Goal: Information Seeking & Learning: Learn about a topic

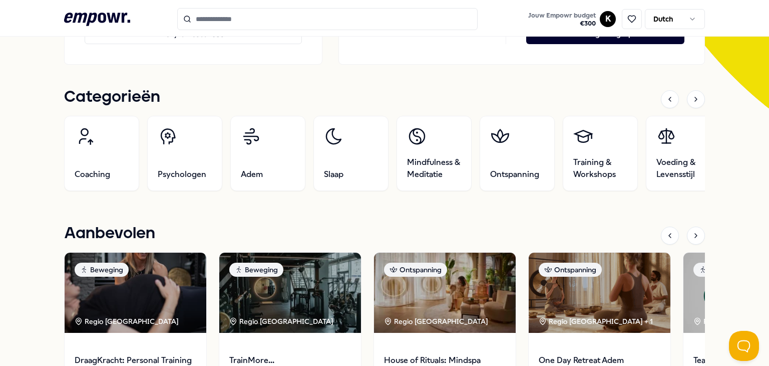
scroll to position [272, 0]
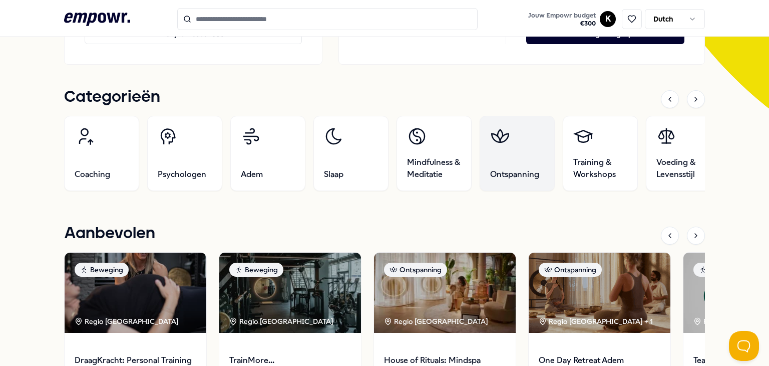
click at [502, 157] on link "Ontspanning" at bounding box center [517, 153] width 75 height 75
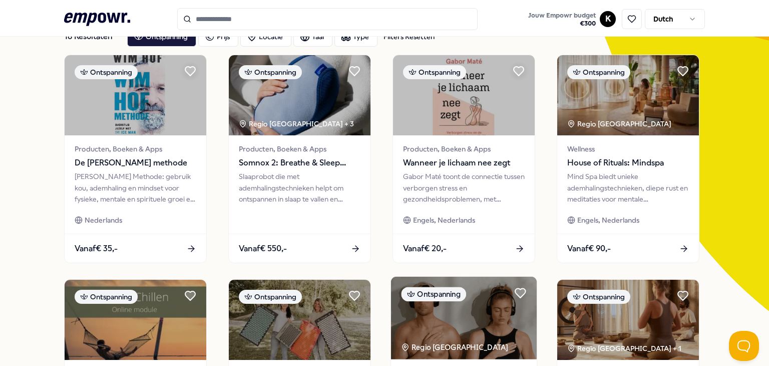
scroll to position [70, 0]
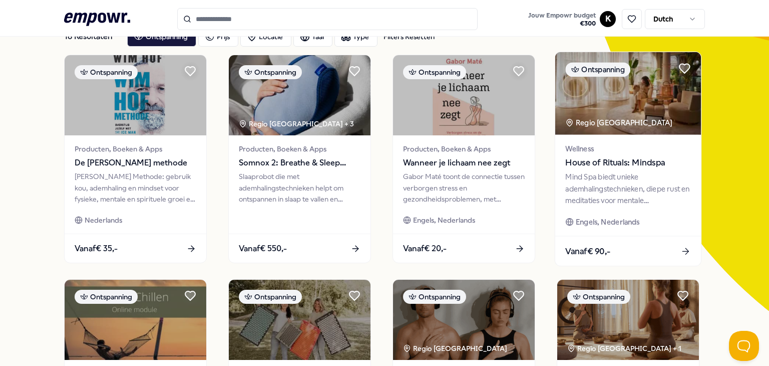
click at [622, 168] on span "House of Rituals: Mindspa" at bounding box center [627, 162] width 125 height 13
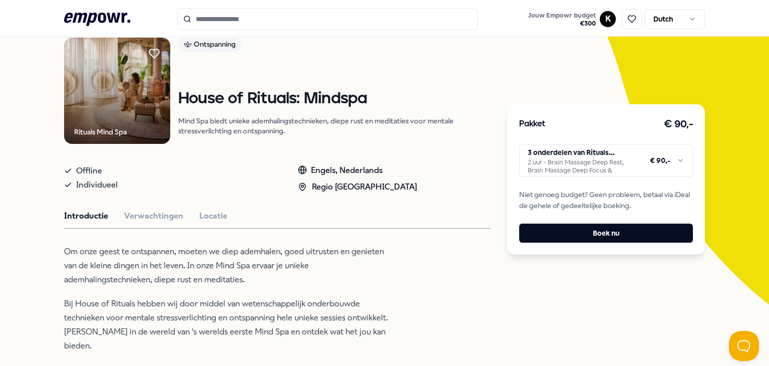
scroll to position [78, 0]
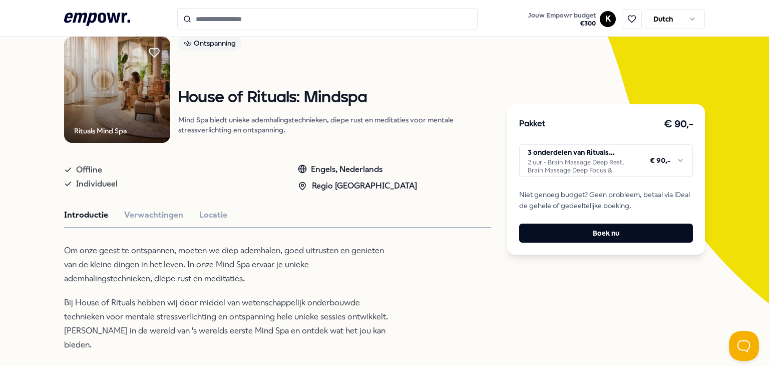
click at [677, 163] on html ".empowr-logo_svg__cls-1{fill:#03032f} Jouw Empowr budget € 300 K Dutch Alle cat…" at bounding box center [384, 183] width 769 height 366
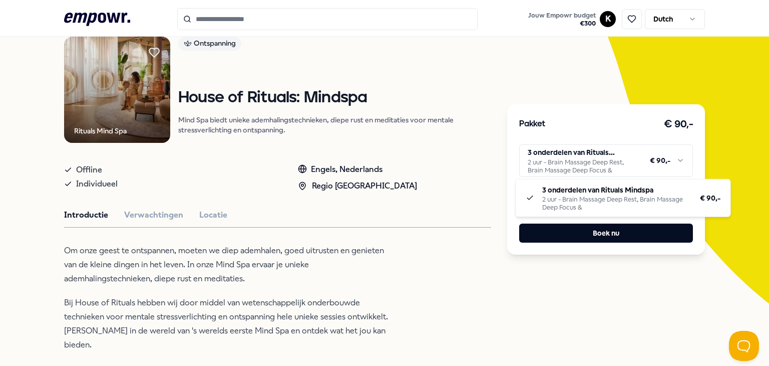
click at [677, 163] on html ".empowr-logo_svg__cls-1{fill:#03032f} Jouw Empowr budget € 300 K Dutch Alle cat…" at bounding box center [384, 183] width 769 height 366
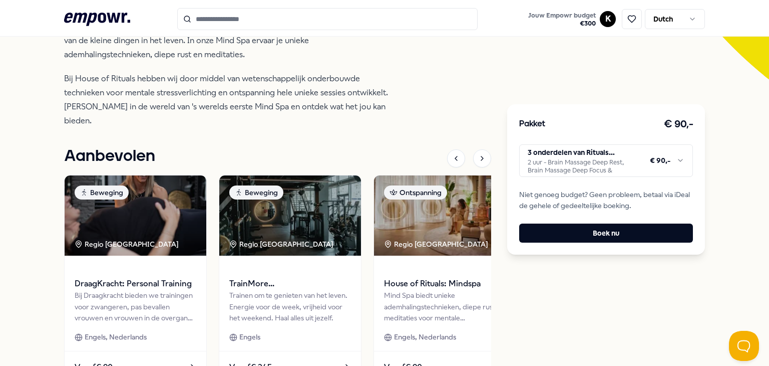
scroll to position [328, 0]
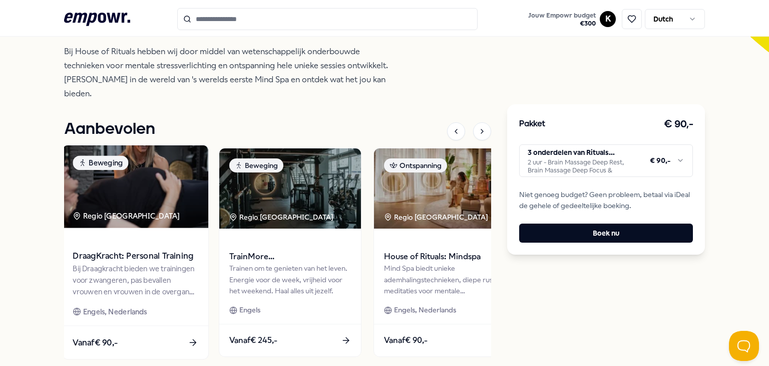
click at [99, 249] on span "DraagKracht: Personal Training" at bounding box center [135, 255] width 125 height 13
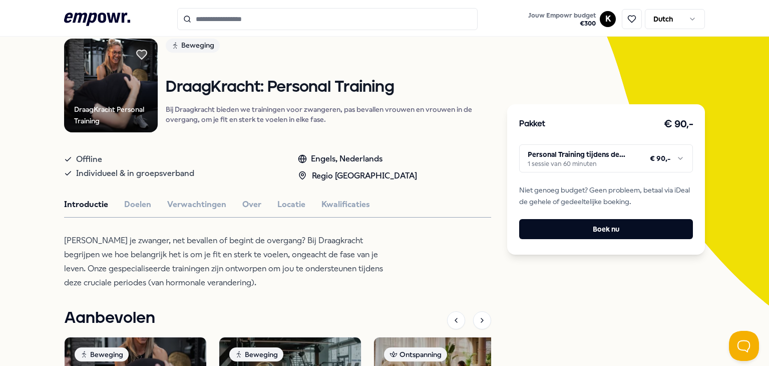
scroll to position [75, 0]
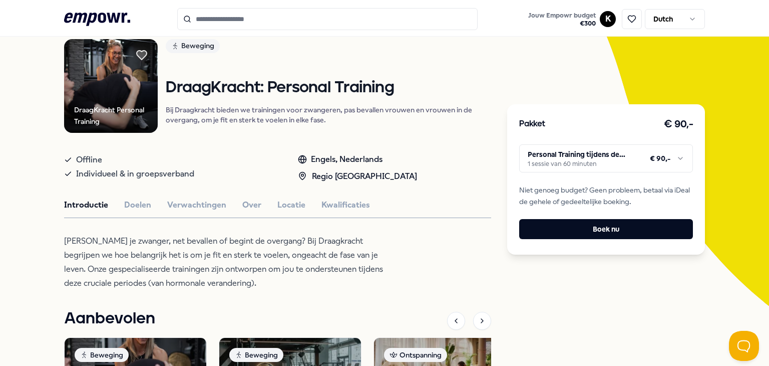
click at [674, 161] on html ".empowr-logo_svg__cls-1{fill:#03032f} Jouw Empowr budget € 300 K Dutch Alle cat…" at bounding box center [384, 183] width 769 height 366
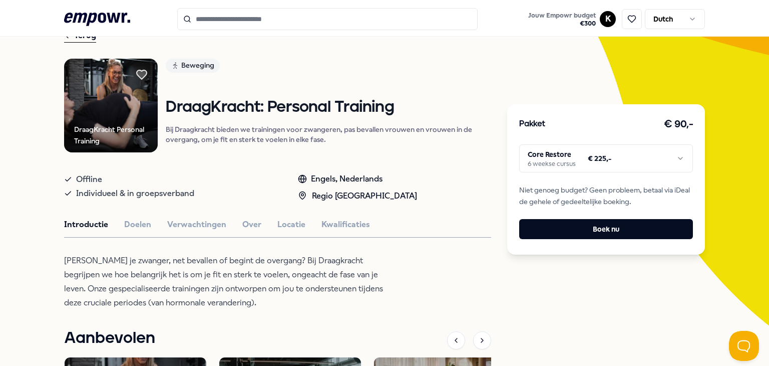
scroll to position [54, 0]
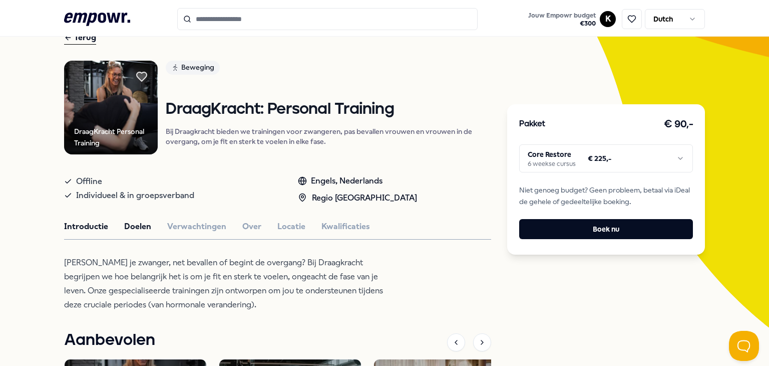
click at [142, 223] on button "Doelen" at bounding box center [137, 226] width 27 height 13
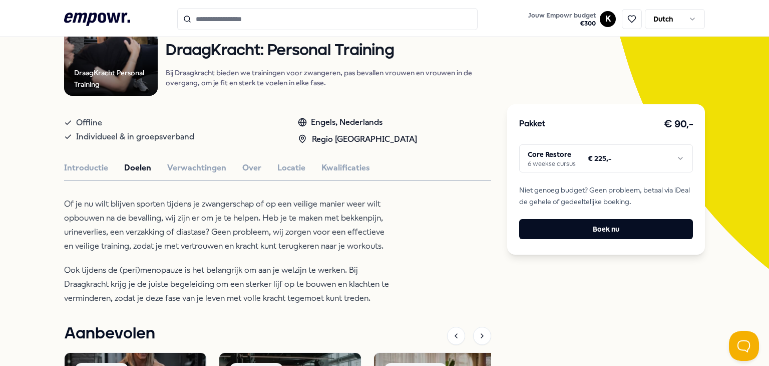
scroll to position [122, 0]
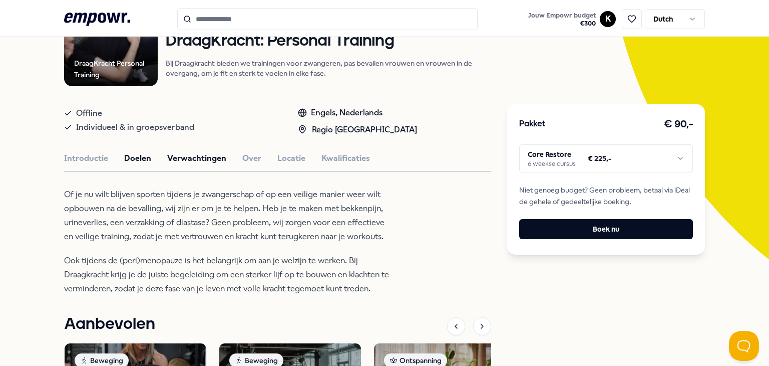
click at [186, 156] on button "Verwachtingen" at bounding box center [196, 158] width 59 height 13
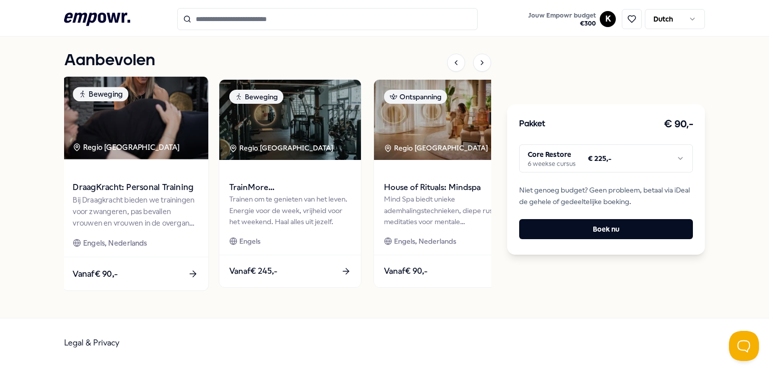
scroll to position [552, 0]
click at [164, 175] on span at bounding box center [135, 173] width 125 height 12
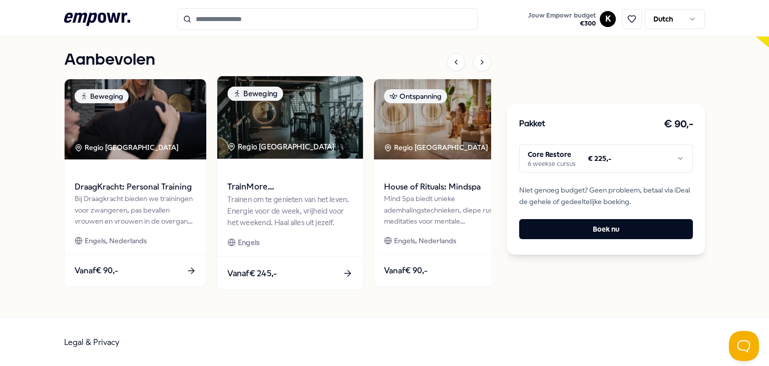
scroll to position [0, 0]
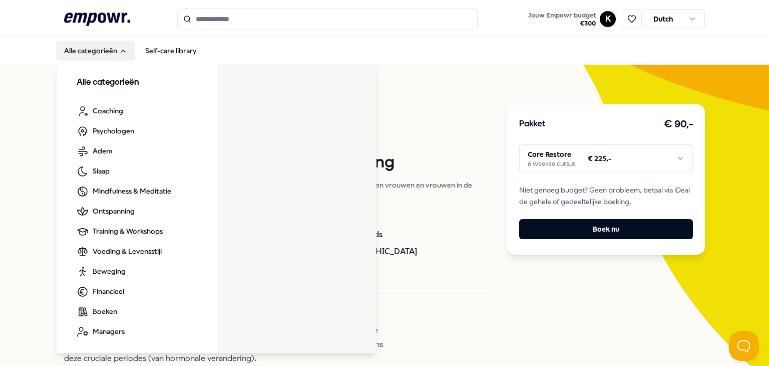
click at [111, 50] on button "Alle categorieën" at bounding box center [95, 51] width 79 height 20
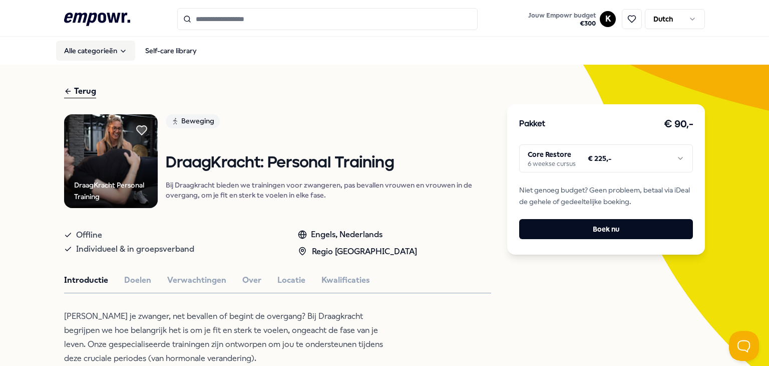
click at [111, 50] on button "Alle categorieën" at bounding box center [95, 51] width 79 height 20
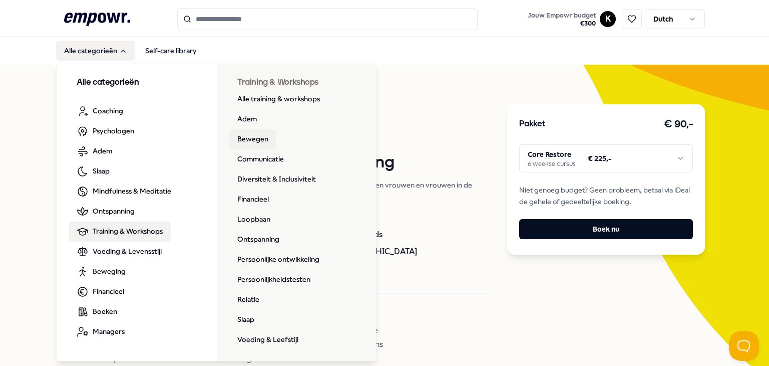
click at [246, 143] on link "Bewegen" at bounding box center [252, 139] width 47 height 20
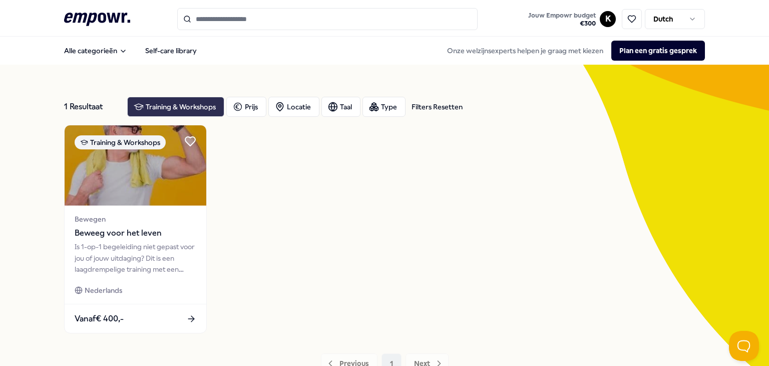
click at [163, 105] on div "Training & Workshops" at bounding box center [175, 107] width 97 height 20
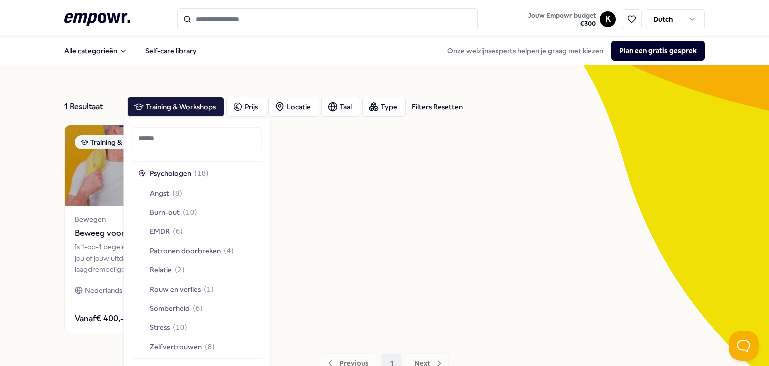
scroll to position [497, 0]
click at [170, 234] on div "EMDR ( 6 )" at bounding box center [160, 231] width 45 height 11
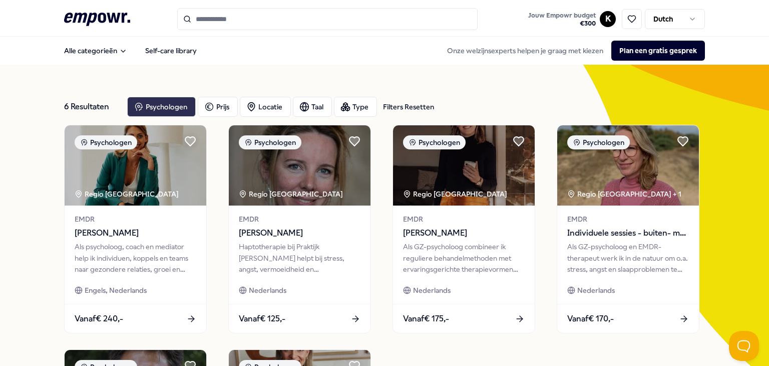
click at [165, 109] on div "Psychologen" at bounding box center [161, 107] width 69 height 20
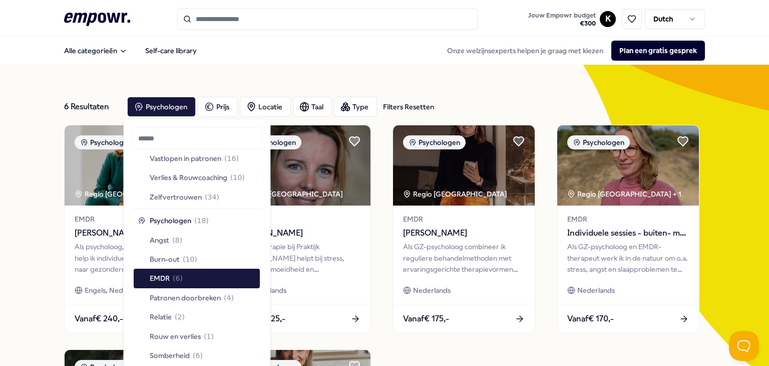
scroll to position [450, 0]
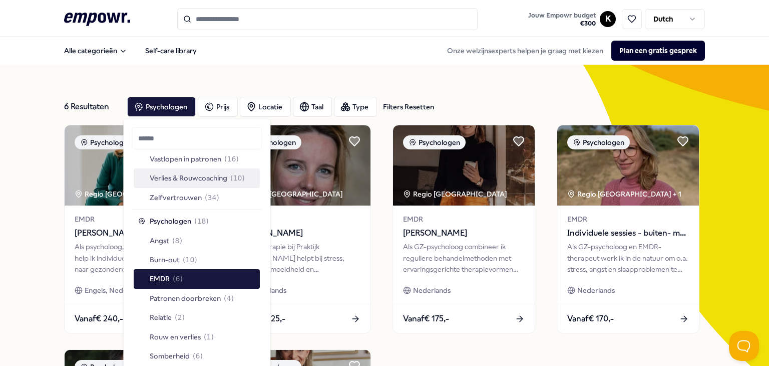
click at [199, 174] on span "Verlies & Rouwcoaching" at bounding box center [189, 177] width 78 height 11
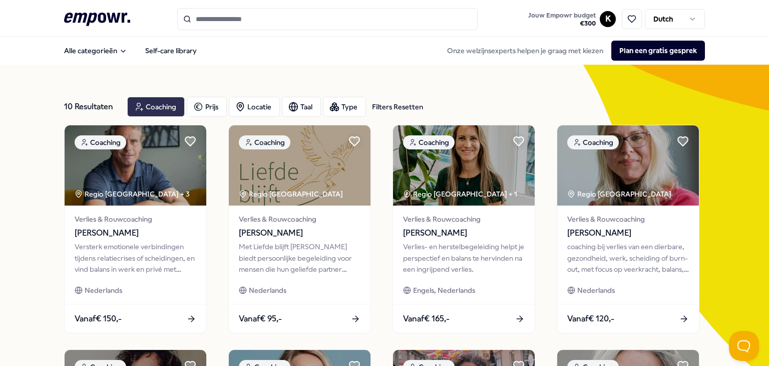
click at [142, 103] on div "Coaching" at bounding box center [156, 107] width 58 height 20
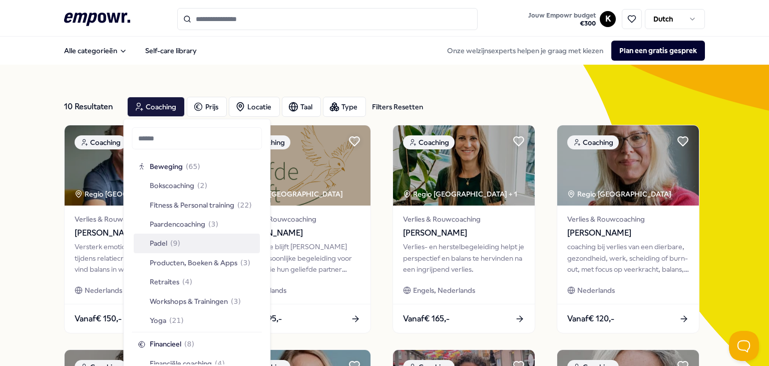
scroll to position [1447, 0]
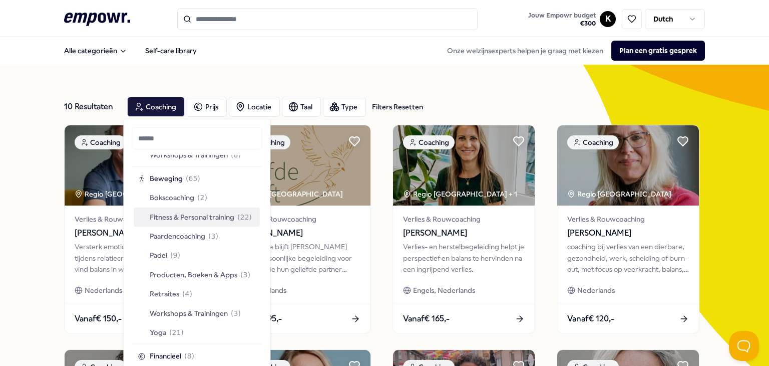
click at [194, 217] on span "Fitness & Personal training" at bounding box center [192, 216] width 85 height 11
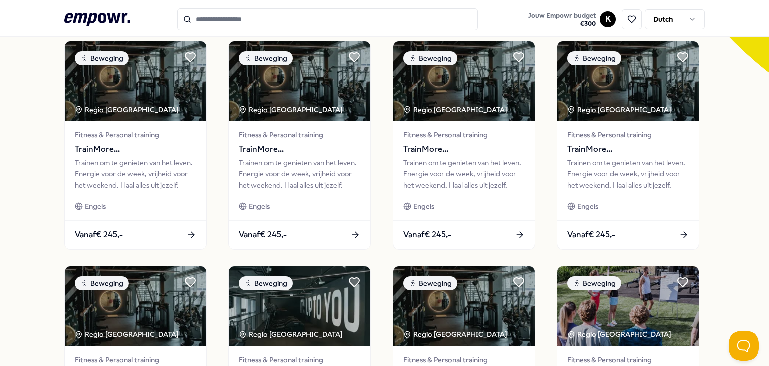
scroll to position [308, 0]
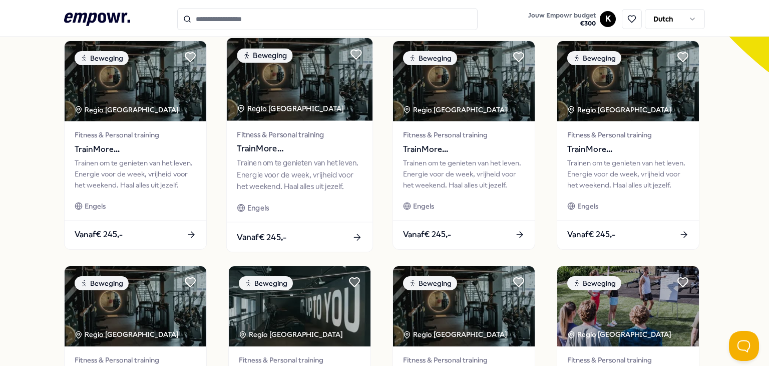
click at [245, 193] on div "Fitness & Personal training TrainMore [GEOGRAPHIC_DATA]: Open Gym Trainen om te…" at bounding box center [300, 171] width 146 height 101
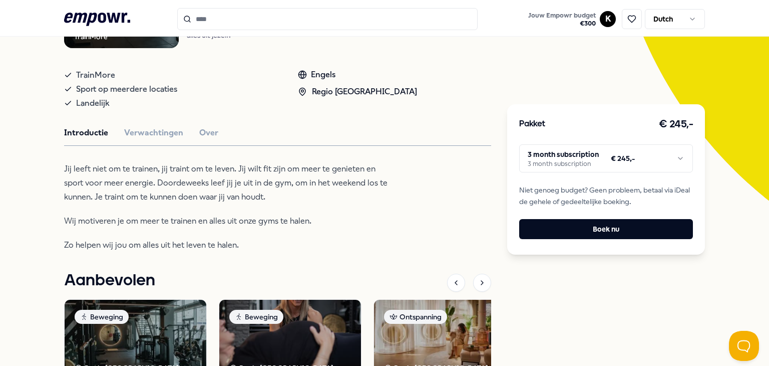
scroll to position [182, 0]
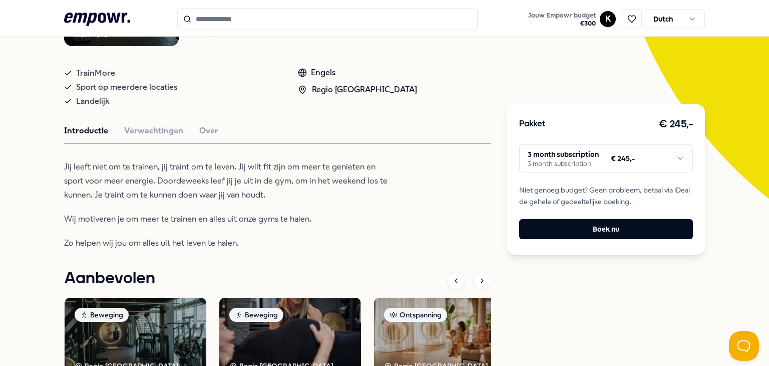
click at [147, 140] on div "TrainMore Beweging TrainMore [GEOGRAPHIC_DATA]: Open Gym Trainen om te genieten…" at bounding box center [277, 224] width 427 height 584
click at [157, 127] on button "Verwachtingen" at bounding box center [153, 130] width 59 height 13
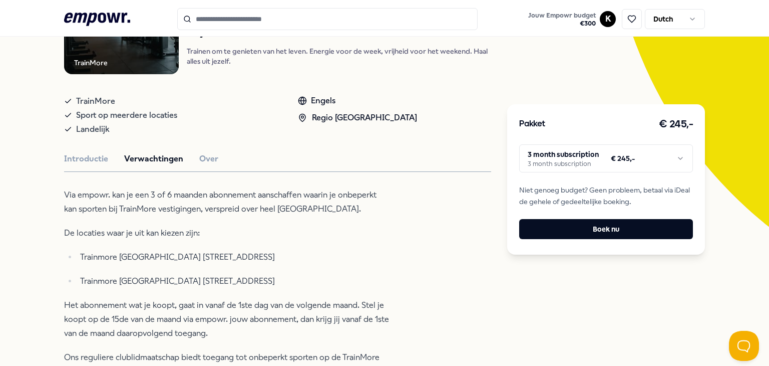
scroll to position [0, 0]
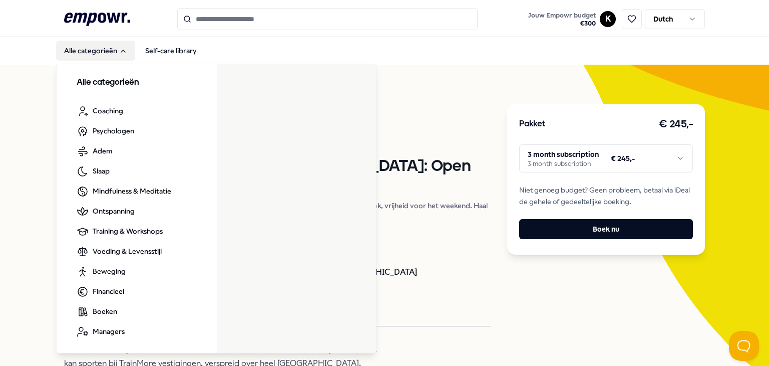
click at [122, 54] on icon "Main" at bounding box center [123, 51] width 8 height 8
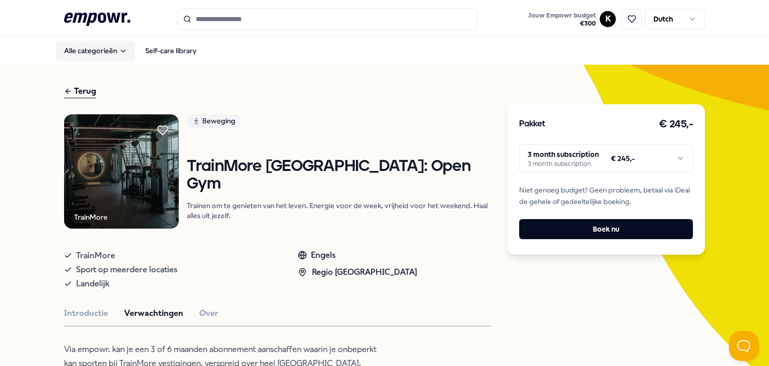
click at [122, 54] on icon "Main" at bounding box center [123, 51] width 8 height 8
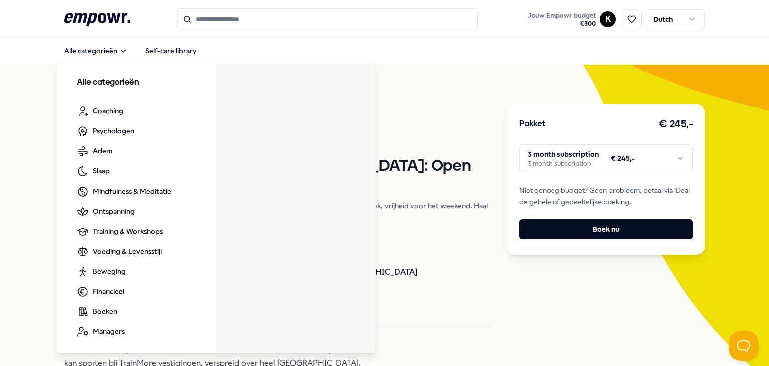
drag, startPoint x: 122, startPoint y: 54, endPoint x: 42, endPoint y: 52, distance: 80.1
click at [42, 52] on nav "Alle categorieën Self-care library Alle categorieën Coaching Psychologen Adem S…" at bounding box center [384, 51] width 769 height 28
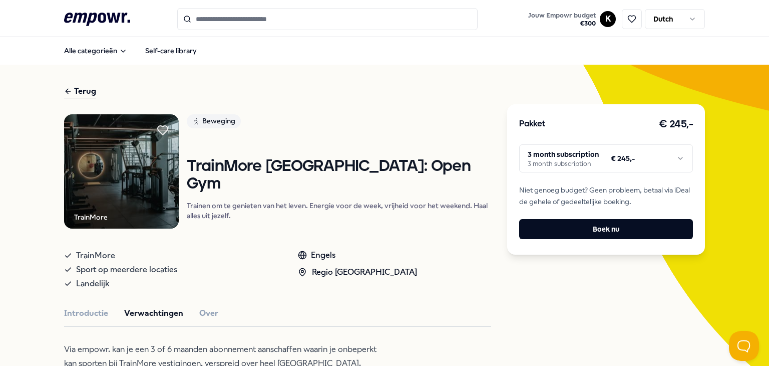
click at [98, 16] on icon ".empowr-logo_svg__cls-1{fill:#03032f}" at bounding box center [97, 19] width 66 height 19
